Goal: Information Seeking & Learning: Learn about a topic

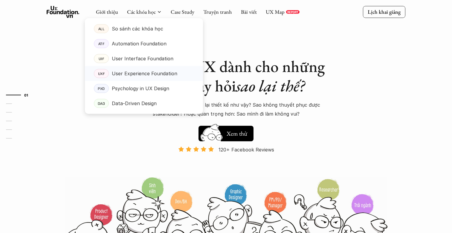
click at [116, 75] on p "User Experience Foundation" at bounding box center [144, 73] width 65 height 9
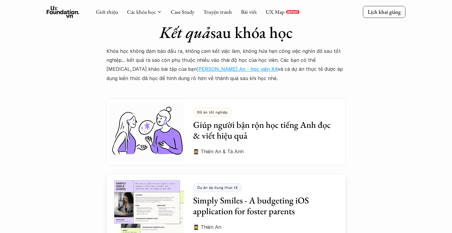
scroll to position [1595, 0]
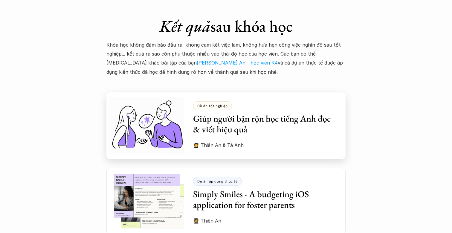
click at [213, 113] on h3 "Giúp người bận rộn học tiếng Anh đọc & viết hiệu quả" at bounding box center [264, 124] width 143 height 22
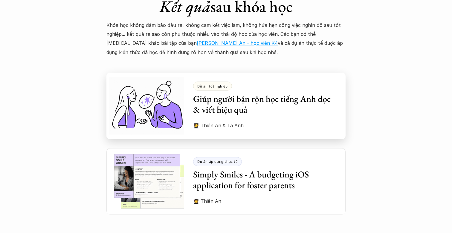
scroll to position [1624, 0]
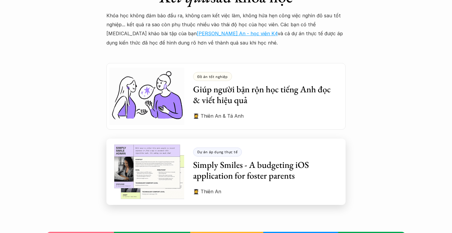
click at [224, 150] on p "Dự án áp dụng thực tế" at bounding box center [217, 152] width 40 height 4
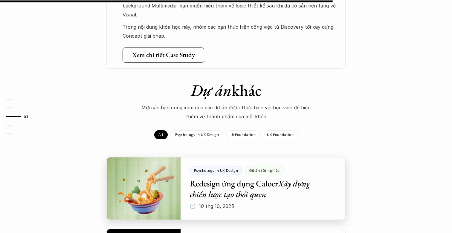
scroll to position [394, 0]
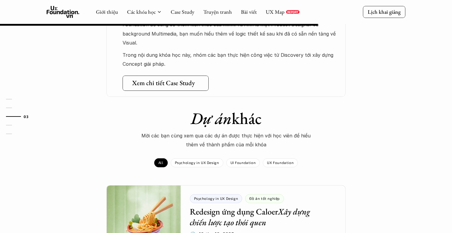
click at [180, 79] on h5 "Xem chi tiết Case Study" at bounding box center [163, 83] width 63 height 8
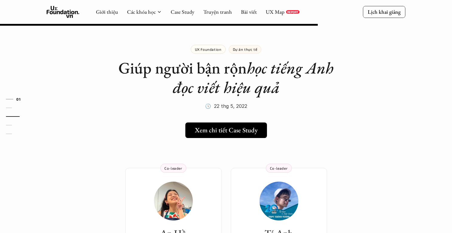
scroll to position [394, 0]
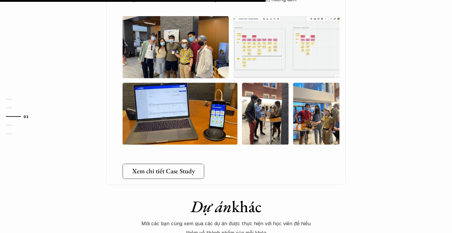
scroll to position [389, 0]
click at [187, 173] on h5 "Xem chi tiết Case Study" at bounding box center [163, 171] width 63 height 8
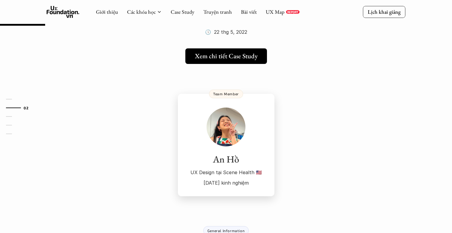
scroll to position [66, 0]
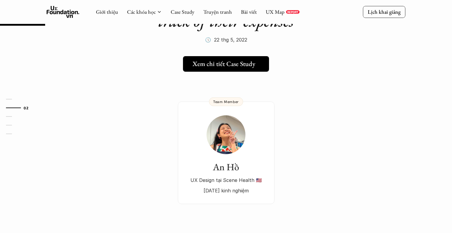
click at [248, 68] on link "Xem chi tiết Case Study" at bounding box center [226, 64] width 86 height 16
